Goal: Navigation & Orientation: Find specific page/section

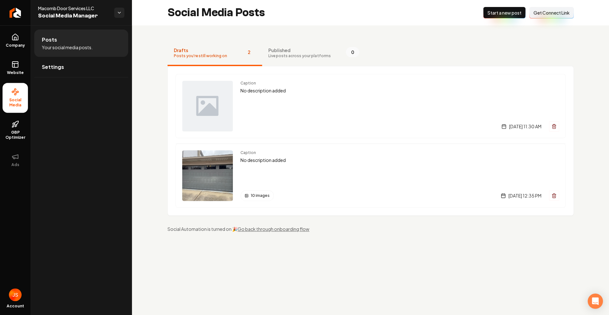
click at [10, 9] on link "Return to dashboard" at bounding box center [15, 12] width 30 height 25
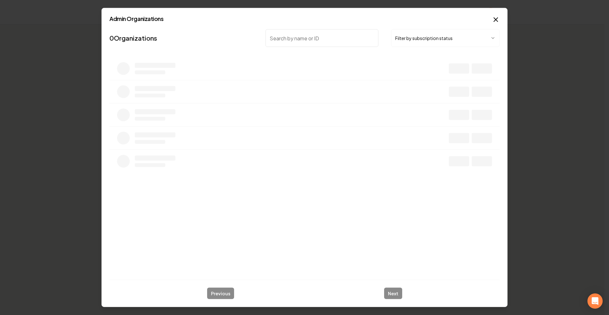
click at [418, 37] on body "Organization [PERSON_NAME] Construction 0 companies Add New Business No compani…" at bounding box center [302, 157] width 604 height 315
click at [332, 34] on input "search" at bounding box center [322, 38] width 113 height 18
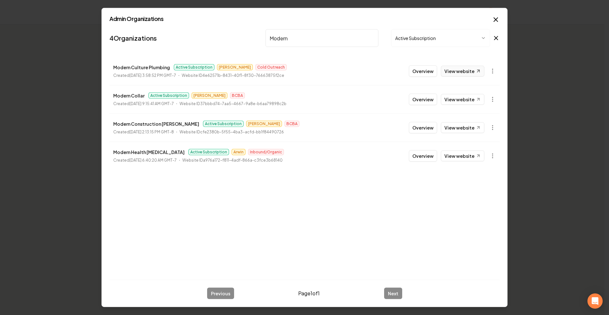
type input "Modern"
click at [464, 72] on link "View website" at bounding box center [462, 71] width 43 height 11
